Goal: Transaction & Acquisition: Purchase product/service

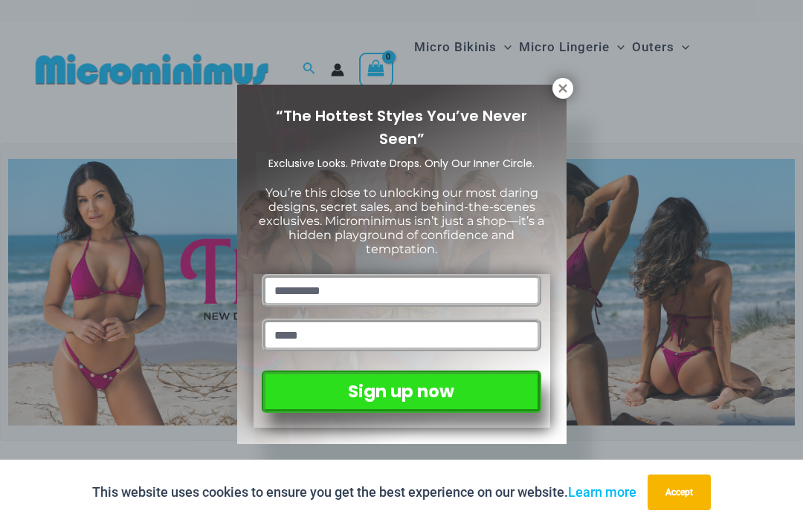
click at [548, 94] on div "“The Hottest Styles You’ve Never Seen” Exclusive Looks. Private Drops. Only Our…" at bounding box center [401, 265] width 329 height 360
click at [561, 89] on icon at bounding box center [562, 88] width 8 height 8
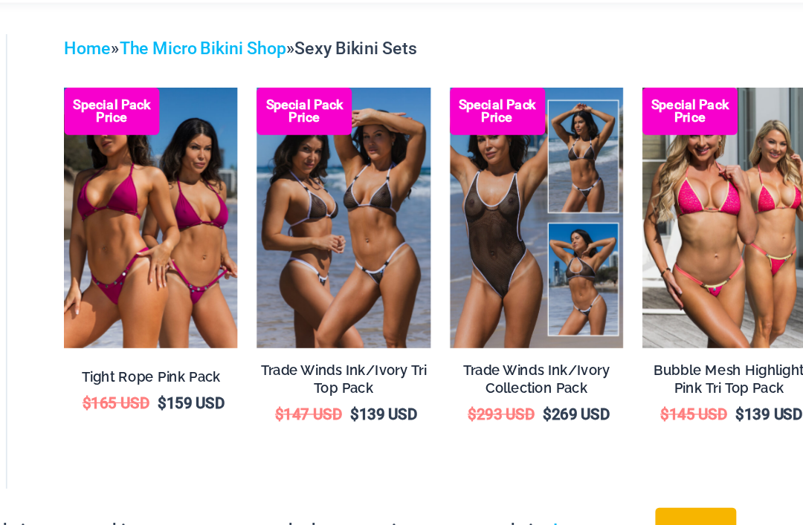
scroll to position [55, 0]
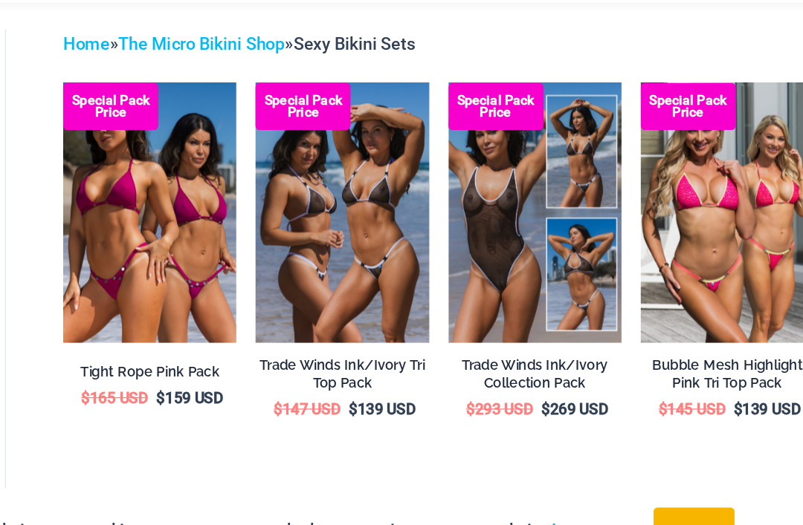
click at [336, 143] on img at bounding box center [336, 143] width 0 height 0
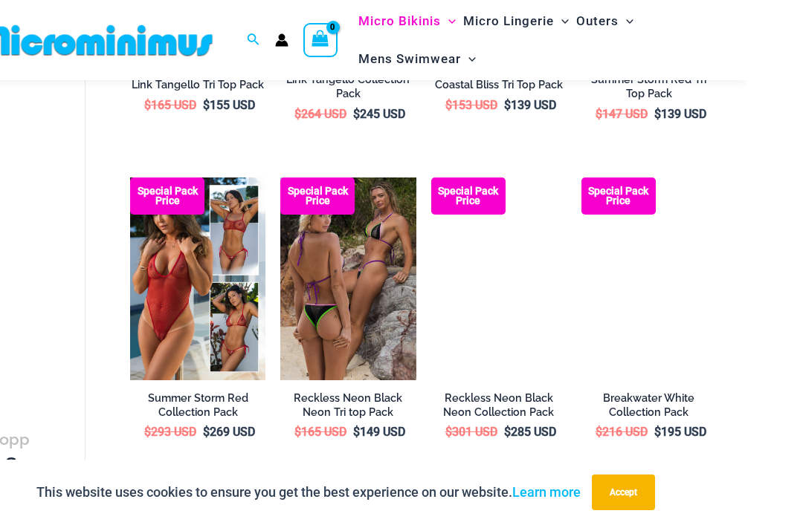
scroll to position [994, 0]
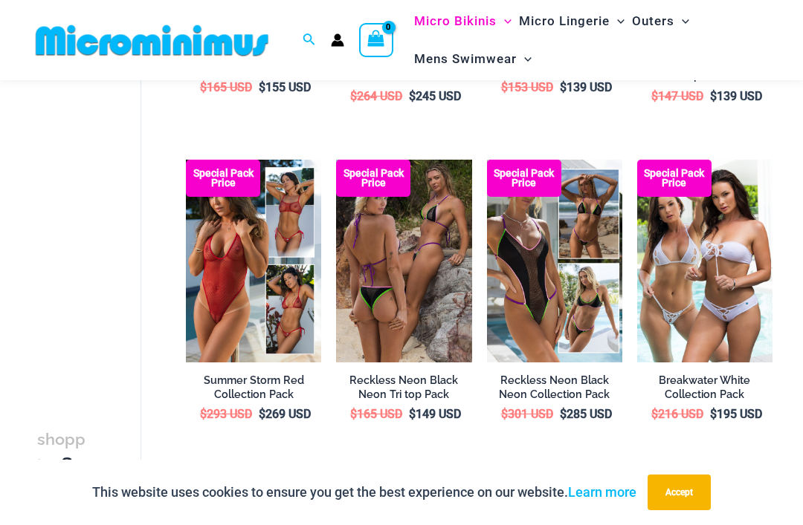
click at [487, 160] on img at bounding box center [487, 160] width 0 height 0
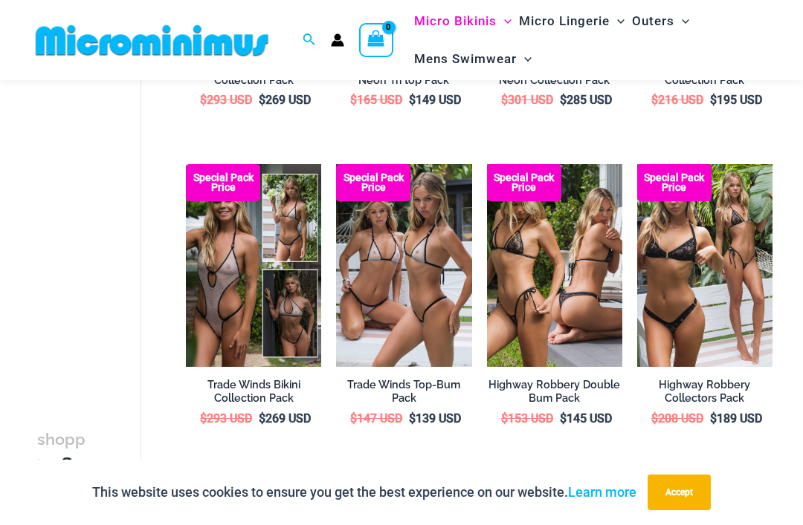
scroll to position [1332, 0]
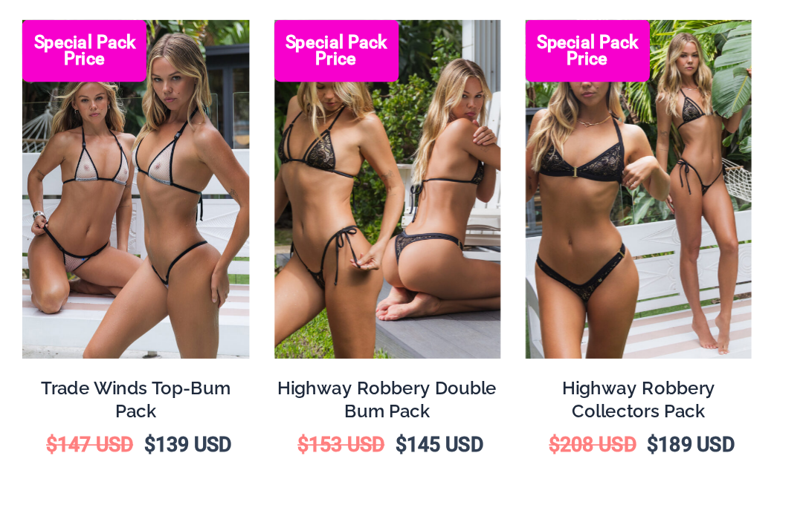
click at [487, 141] on img at bounding box center [487, 141] width 0 height 0
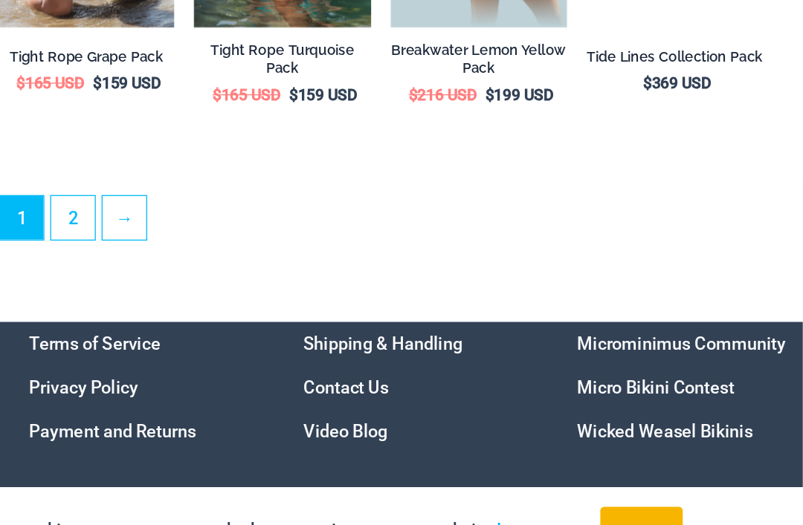
scroll to position [2545, 0]
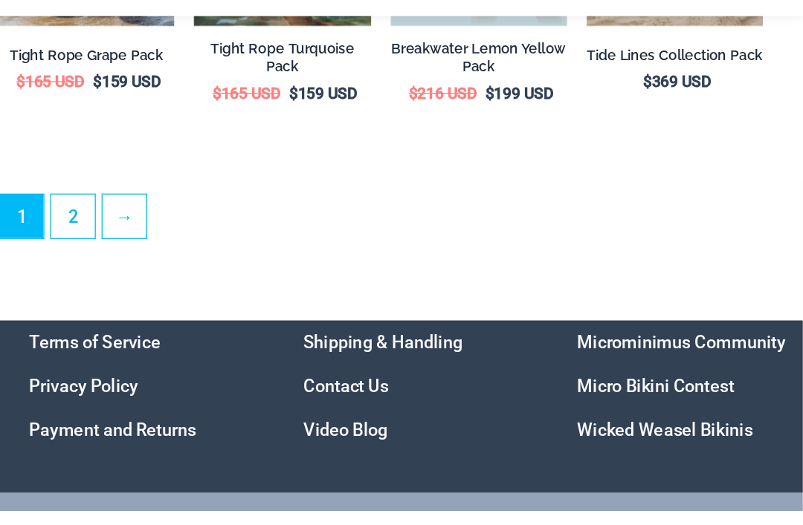
click at [227, 217] on link "2" at bounding box center [243, 233] width 33 height 33
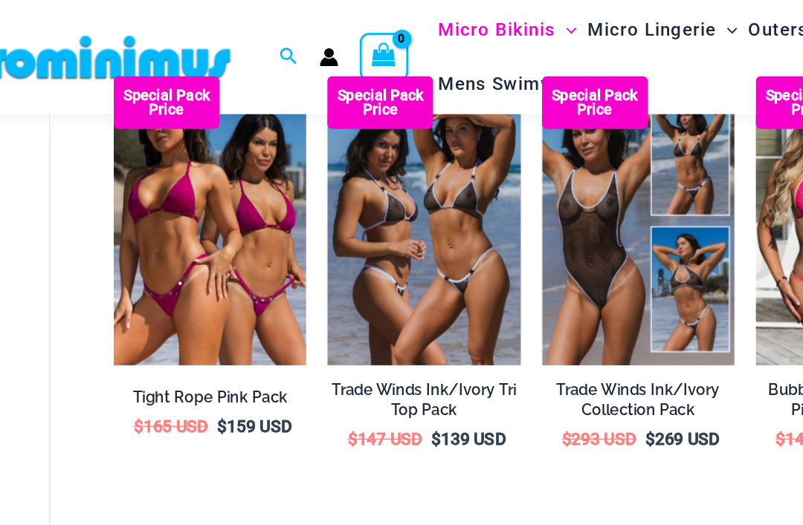
scroll to position [144, 0]
click at [336, 54] on img at bounding box center [336, 54] width 0 height 0
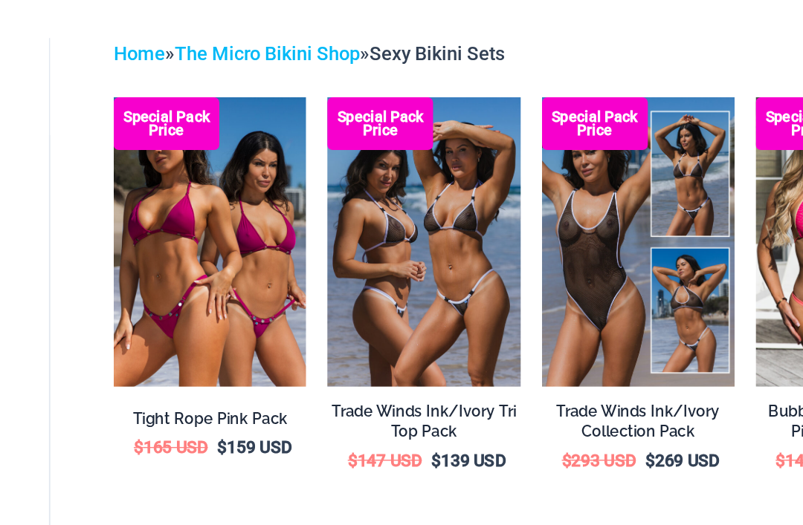
scroll to position [0, 0]
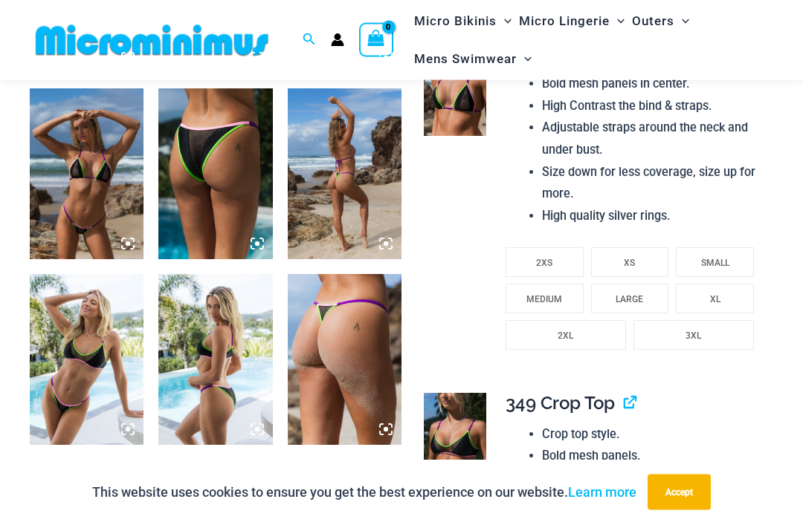
scroll to position [794, 0]
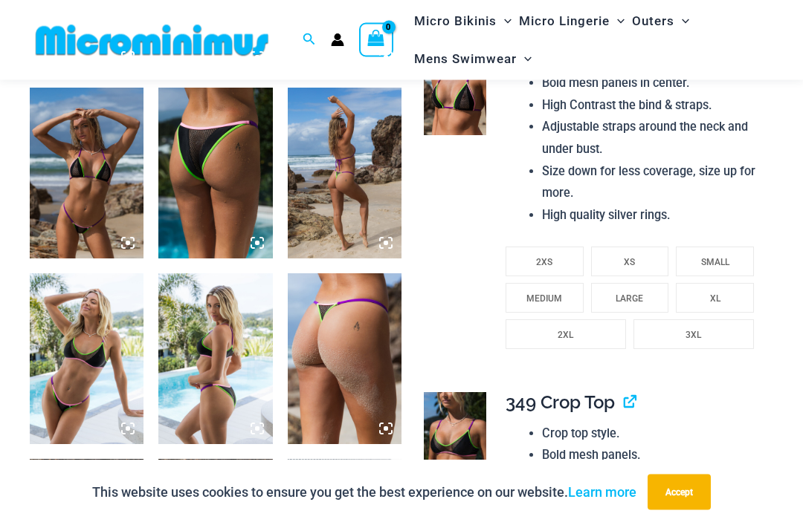
click at [710, 258] on span "SMALL" at bounding box center [715, 263] width 28 height 10
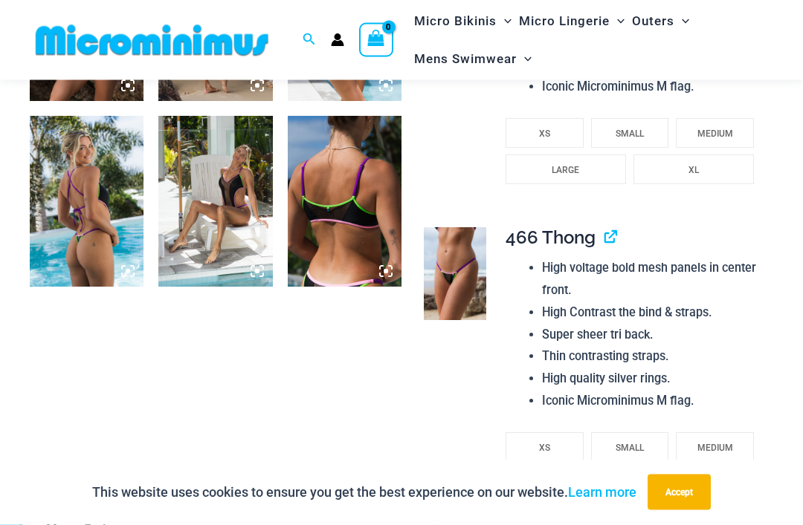
scroll to position [1341, 0]
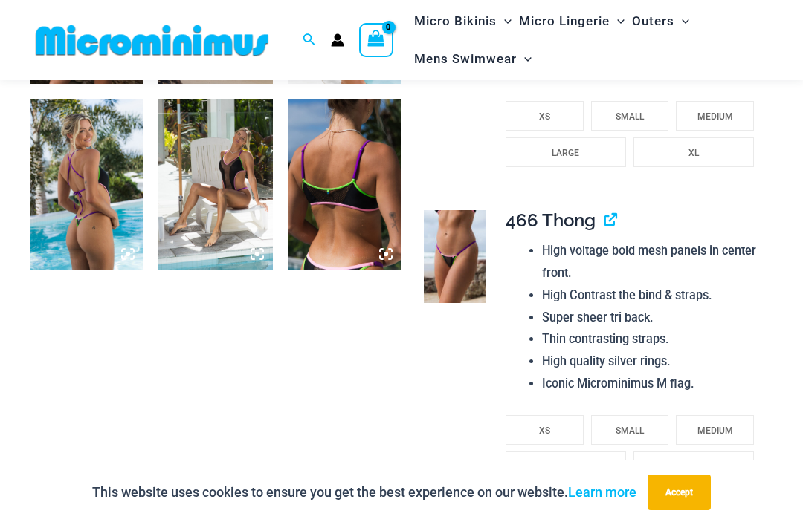
click at [614, 415] on li "SMALL" at bounding box center [630, 430] width 78 height 30
click at [678, 511] on button "Accept" at bounding box center [678, 493] width 63 height 36
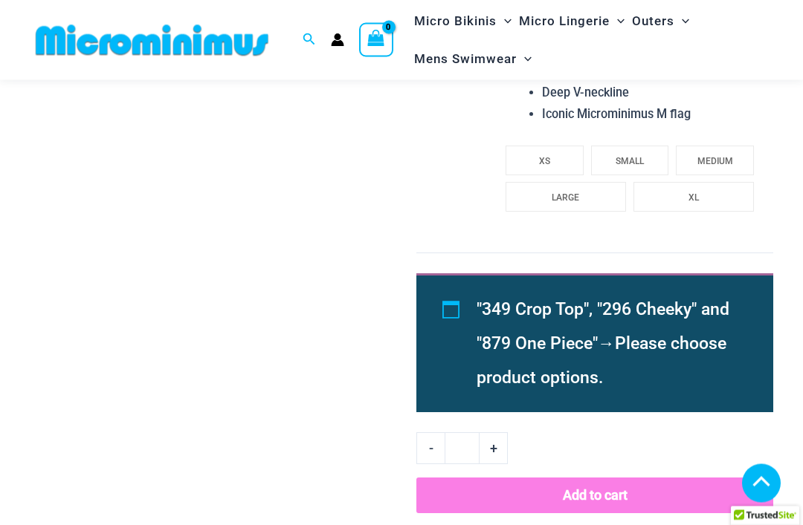
scroll to position [2289, 0]
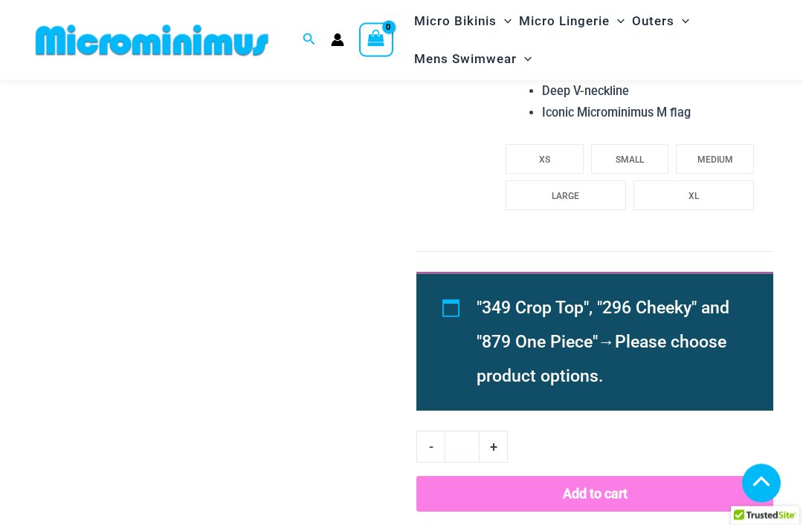
click at [530, 477] on button "Add to cart" at bounding box center [594, 495] width 357 height 36
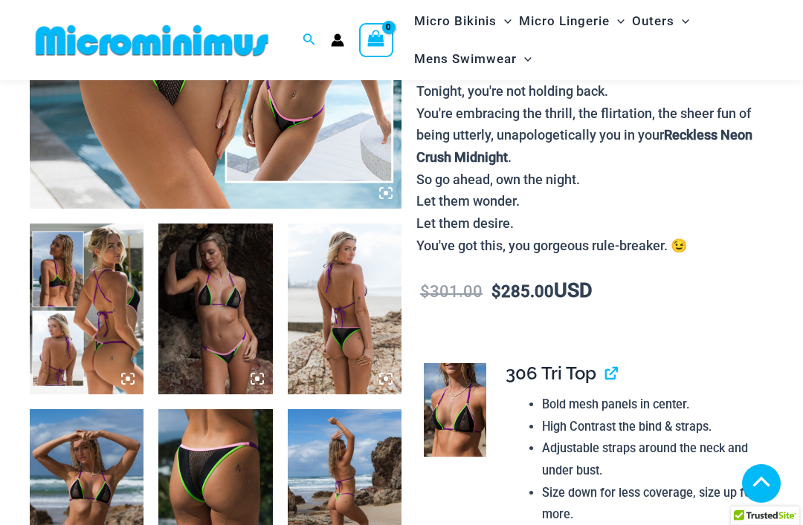
scroll to position [453, 0]
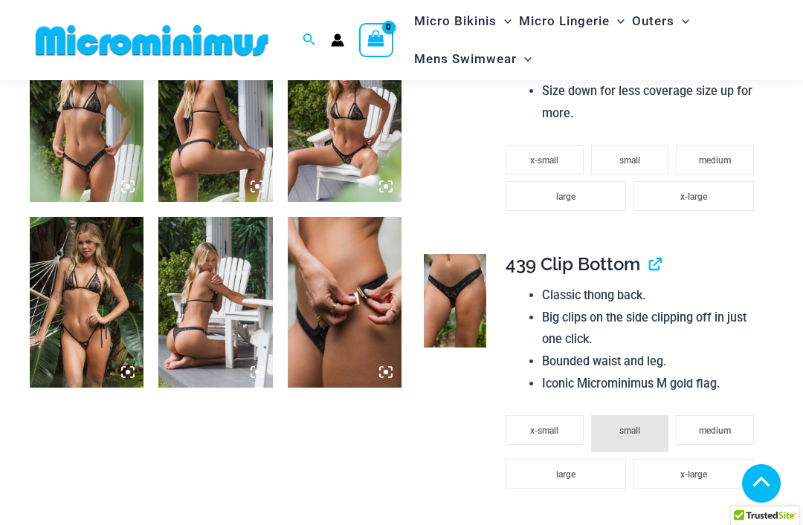
scroll to position [806, 0]
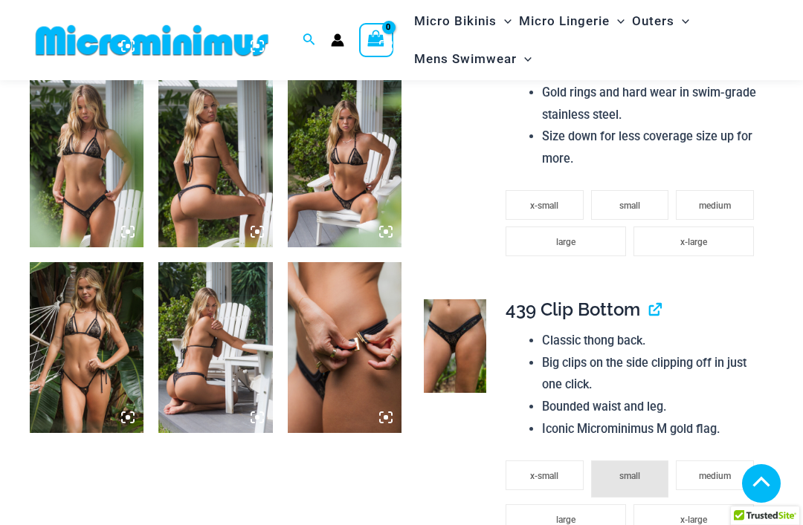
click at [192, 365] on img at bounding box center [215, 347] width 114 height 171
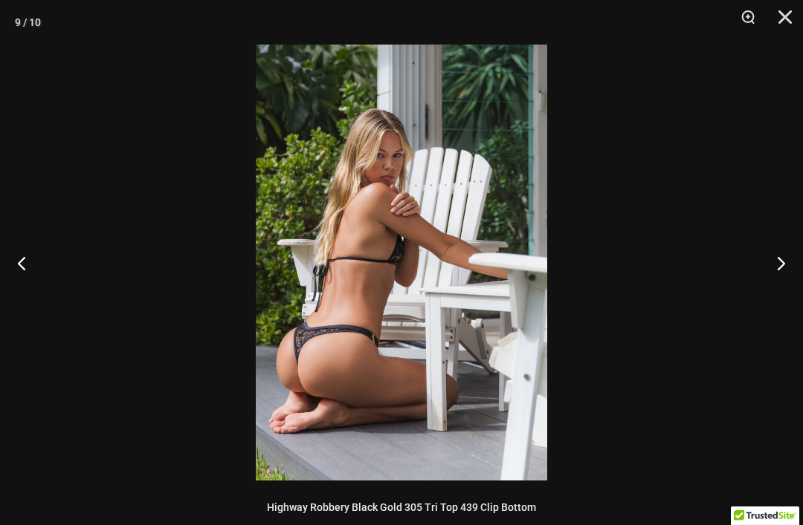
click at [21, 279] on button "Previous" at bounding box center [28, 263] width 56 height 74
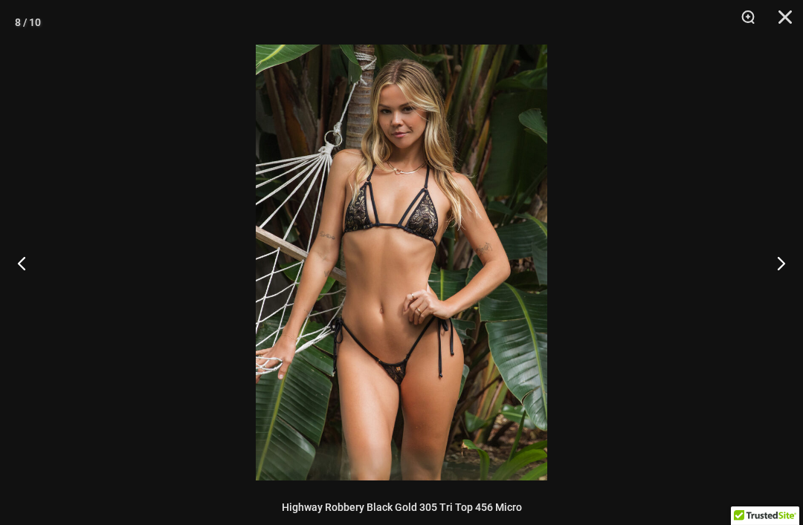
click at [759, 268] on button "Next" at bounding box center [775, 263] width 56 height 74
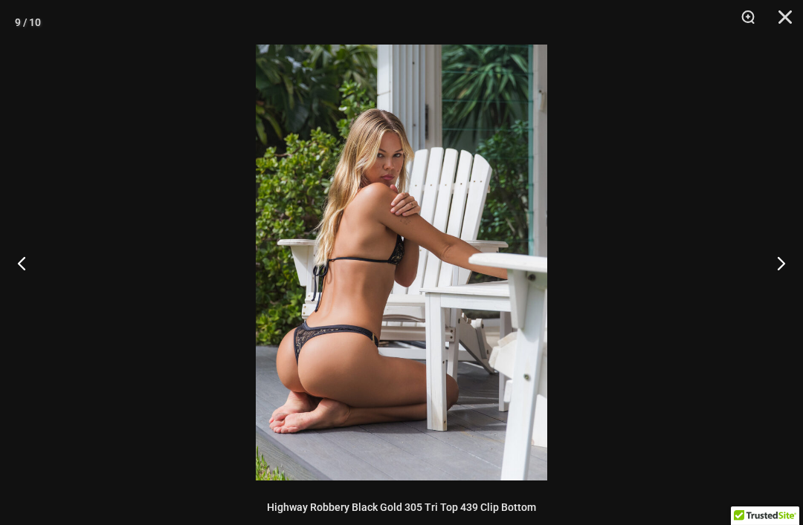
click at [765, 278] on button "Next" at bounding box center [775, 263] width 56 height 74
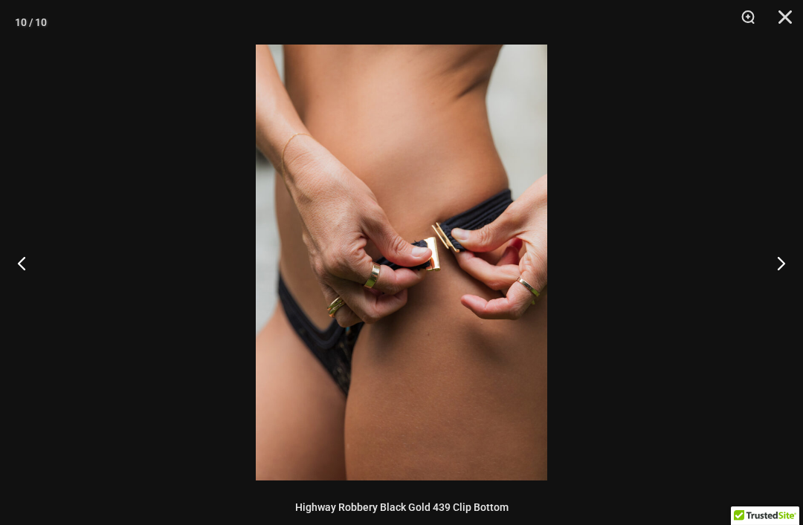
click at [757, 287] on button "Next" at bounding box center [775, 263] width 56 height 74
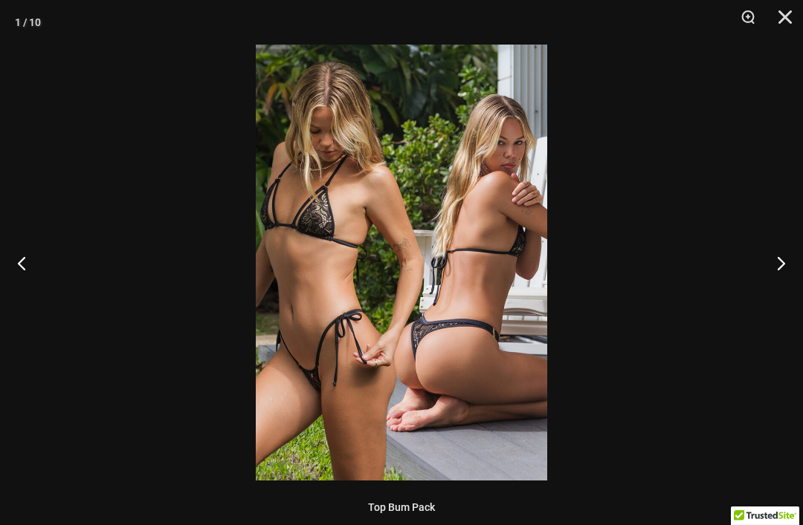
click at [775, 274] on button "Next" at bounding box center [775, 263] width 56 height 74
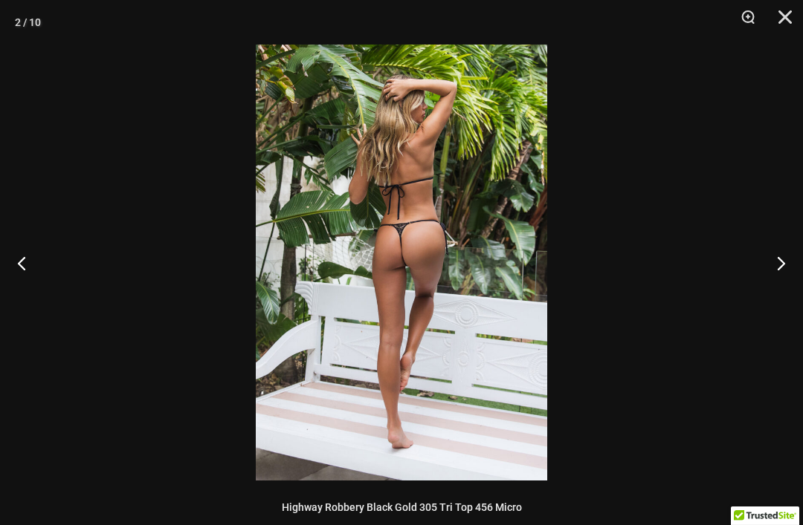
click at [776, 272] on button "Next" at bounding box center [775, 263] width 56 height 74
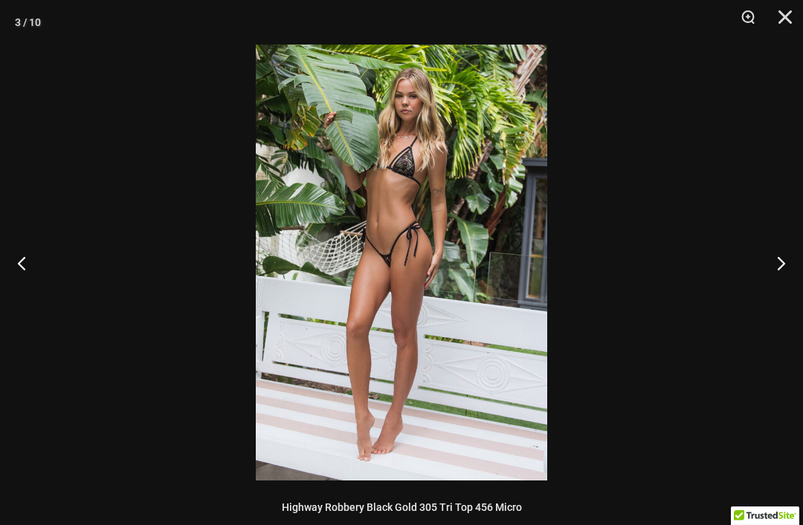
click at [771, 275] on button "Next" at bounding box center [775, 263] width 56 height 74
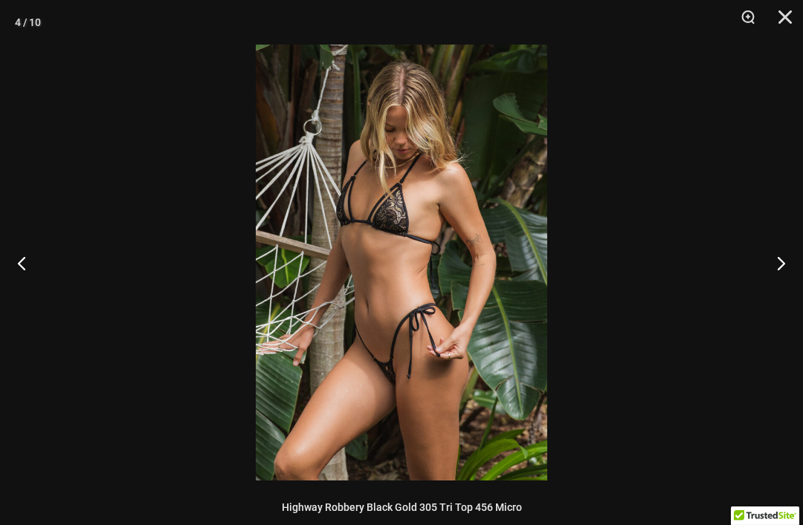
click at [763, 278] on button "Next" at bounding box center [775, 263] width 56 height 74
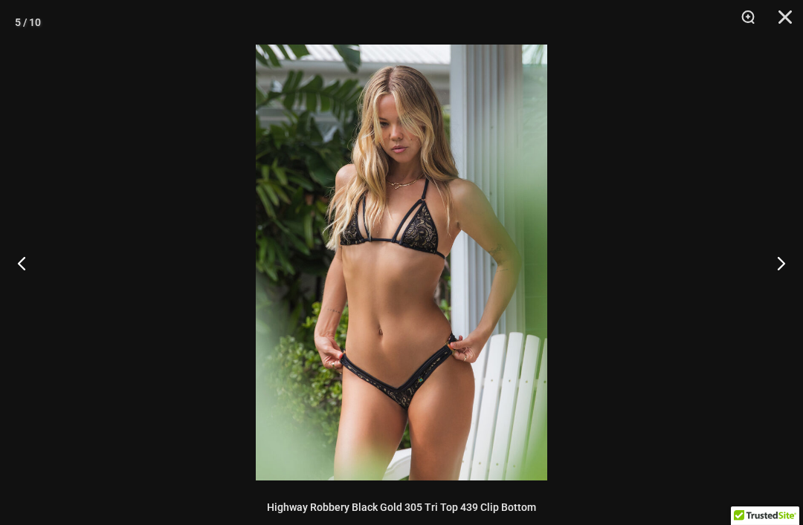
click at [771, 273] on button "Next" at bounding box center [775, 263] width 56 height 74
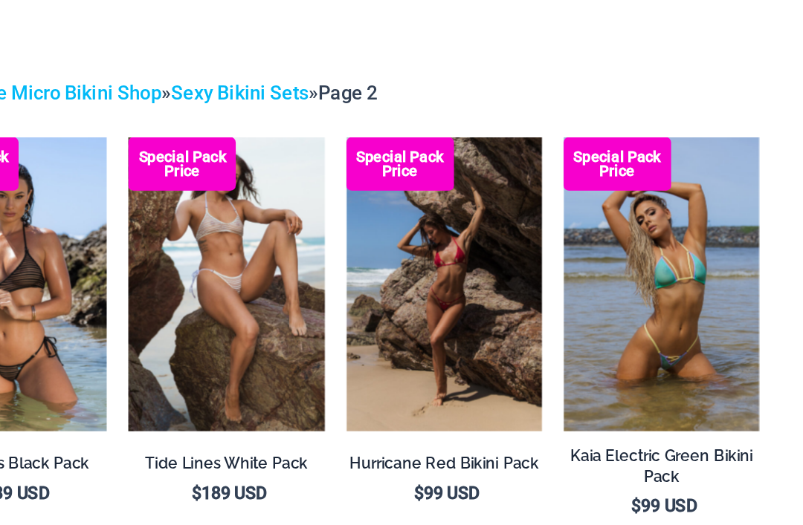
click at [637, 198] on img at bounding box center [637, 198] width 0 height 0
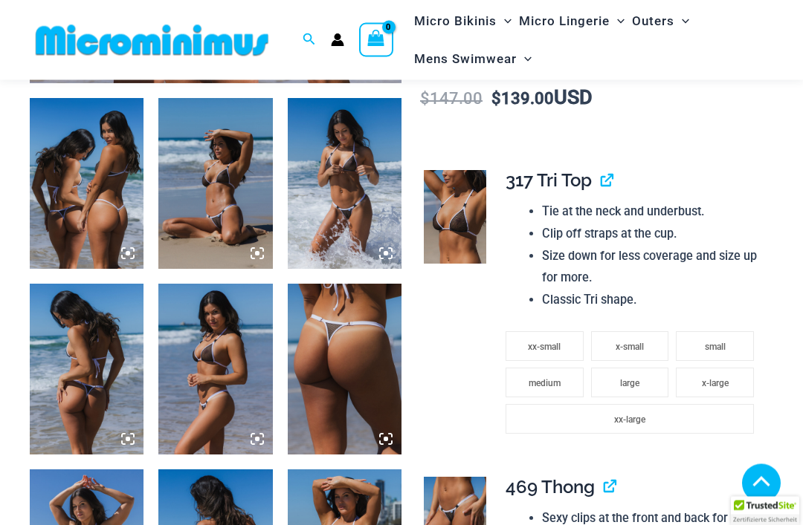
scroll to position [606, 0]
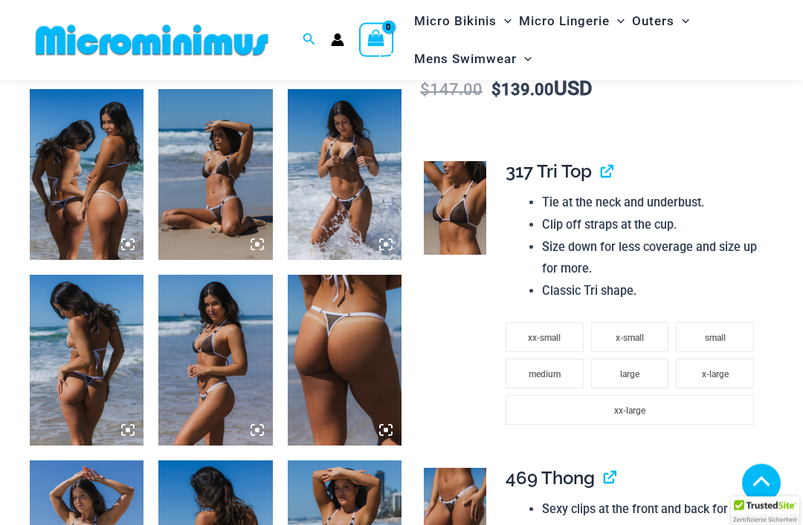
click at [728, 323] on li "small" at bounding box center [715, 338] width 78 height 30
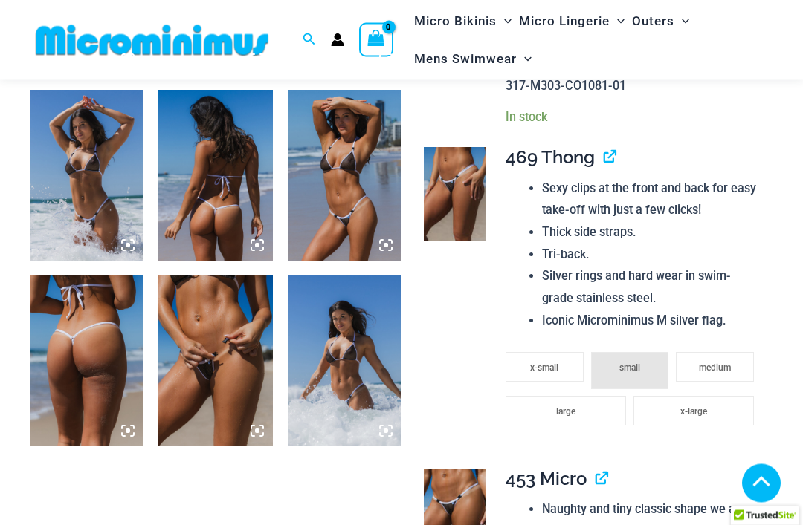
scroll to position [1010, 0]
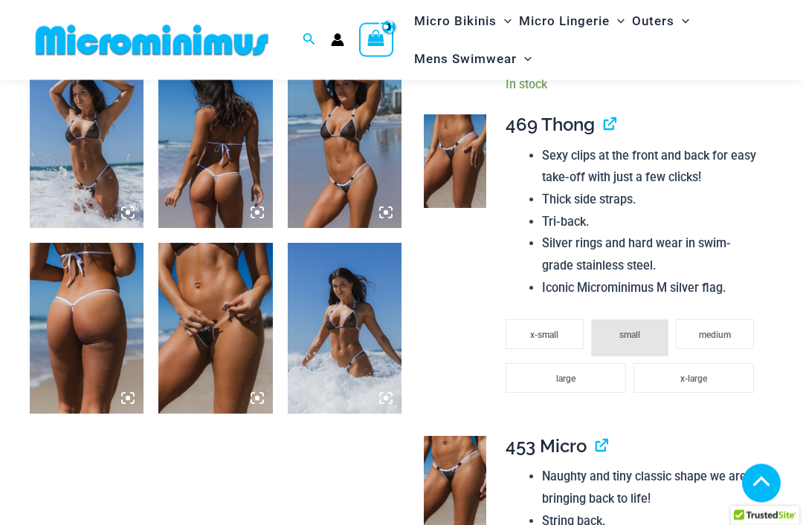
click at [650, 327] on li "small" at bounding box center [630, 338] width 78 height 37
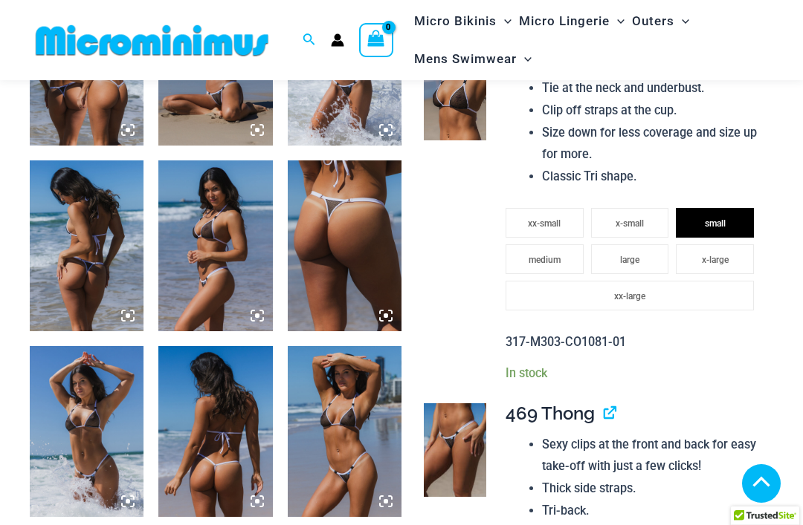
scroll to position [703, 0]
